Goal: Task Accomplishment & Management: Manage account settings

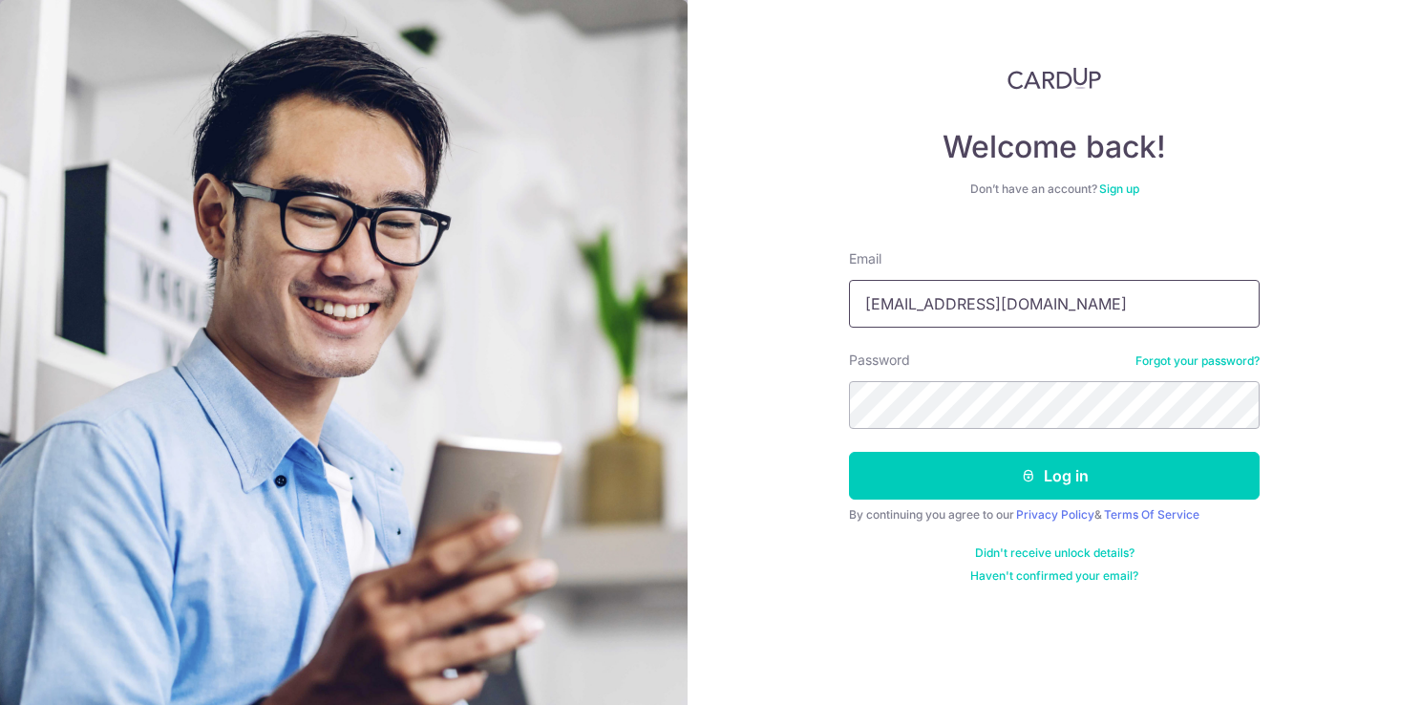
drag, startPoint x: 0, startPoint y: 0, endPoint x: 648, endPoint y: 293, distance: 711.7
click at [645, 293] on section "Welcome back! Don’t have an account? Sign up Email [EMAIL_ADDRESS][DOMAIN_NAME]…" at bounding box center [710, 352] width 1421 height 705
type input "[EMAIL_ADDRESS][DOMAIN_NAME]"
click at [795, 600] on div "Welcome back! Don’t have an account? Sign up Email [EMAIL_ADDRESS][DOMAIN_NAME]…" at bounding box center [1054, 352] width 733 height 705
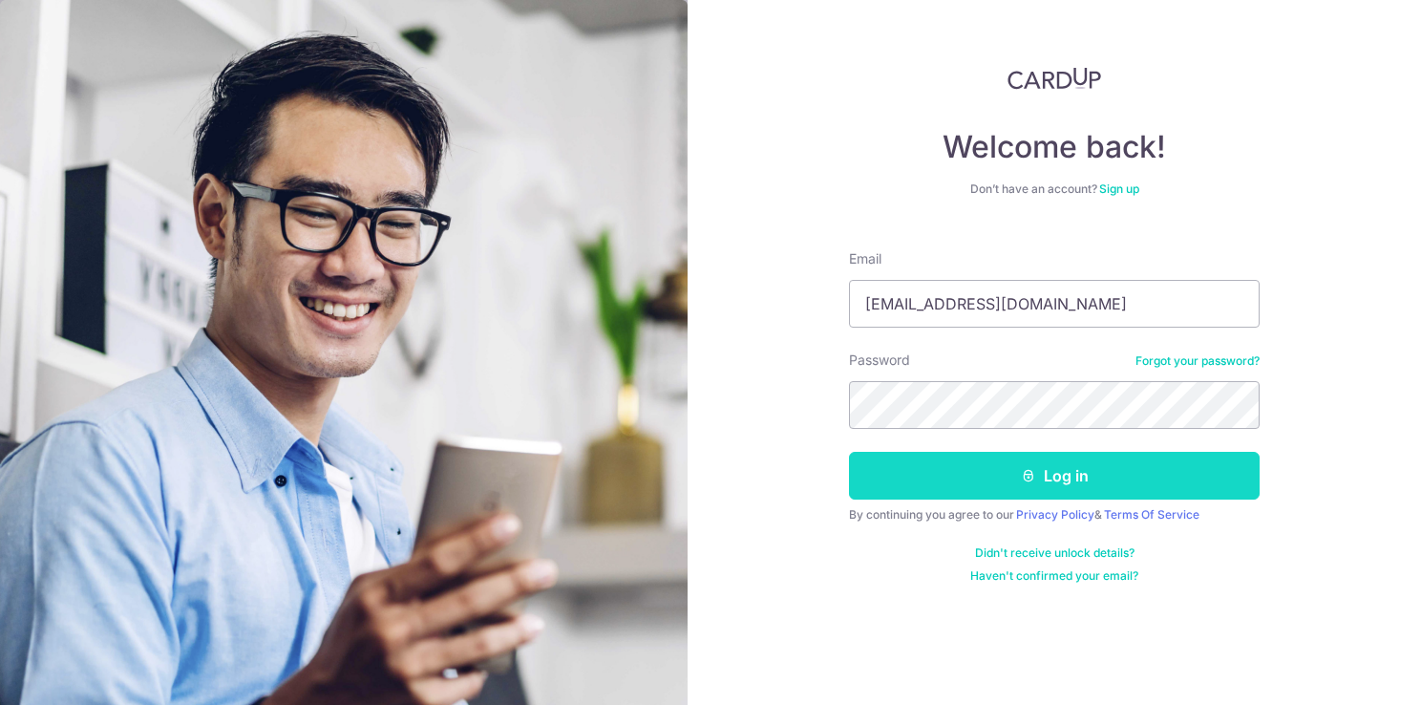
click at [1099, 478] on button "Log in" at bounding box center [1054, 476] width 411 height 48
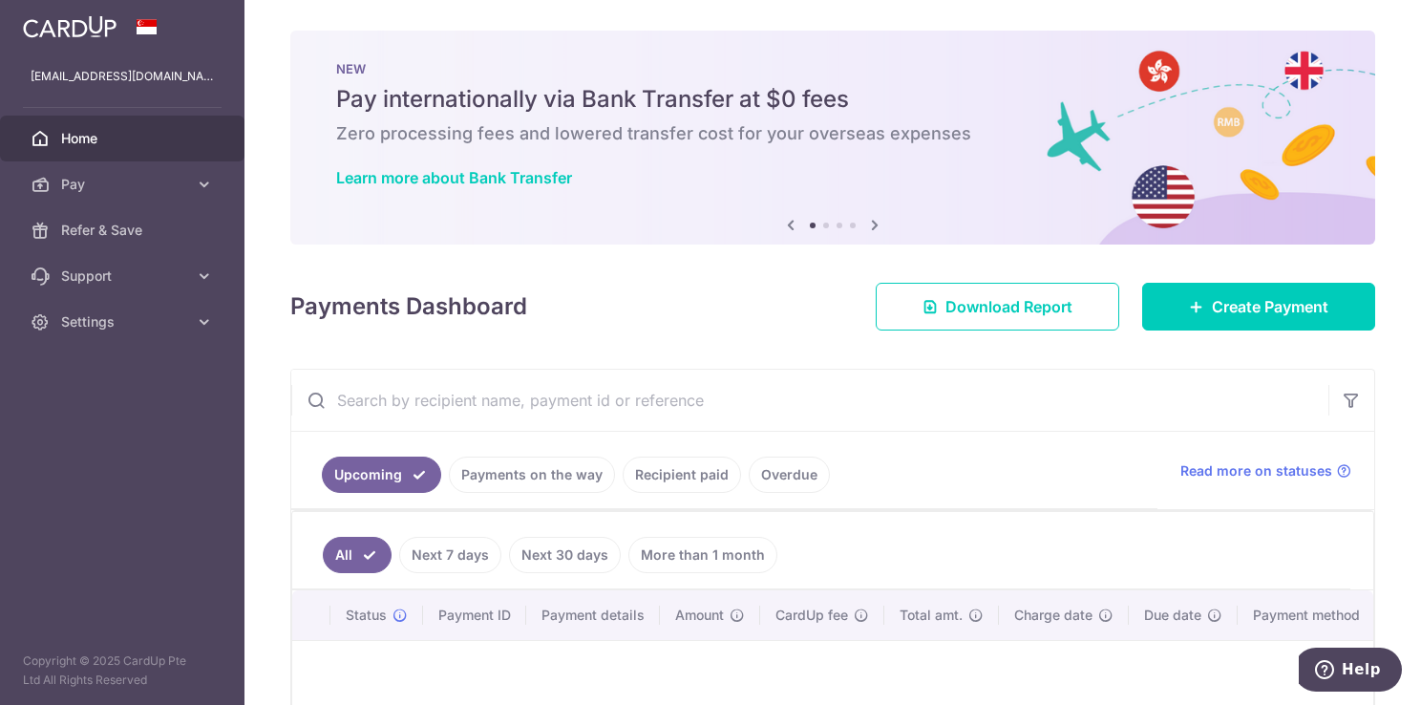
click at [665, 468] on link "Recipient paid" at bounding box center [682, 475] width 118 height 36
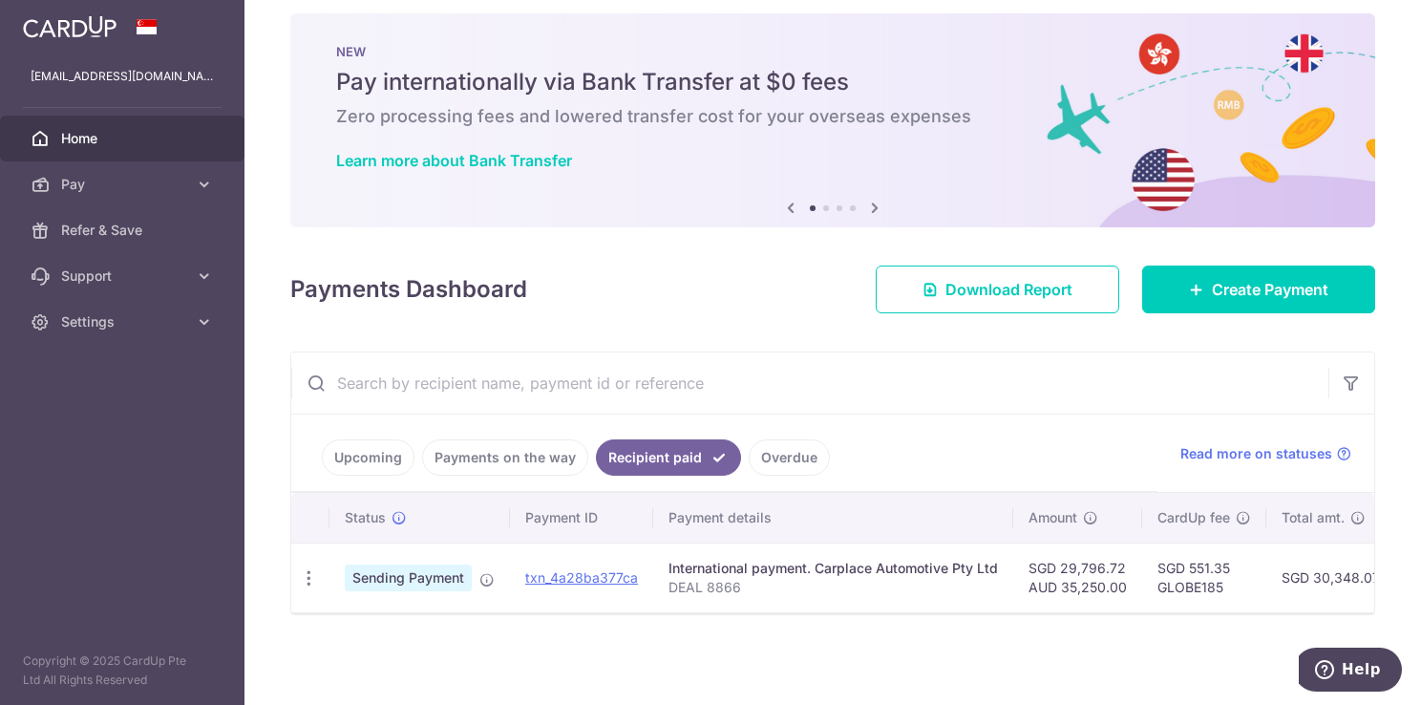
scroll to position [0, 402]
